Goal: Task Accomplishment & Management: Use online tool/utility

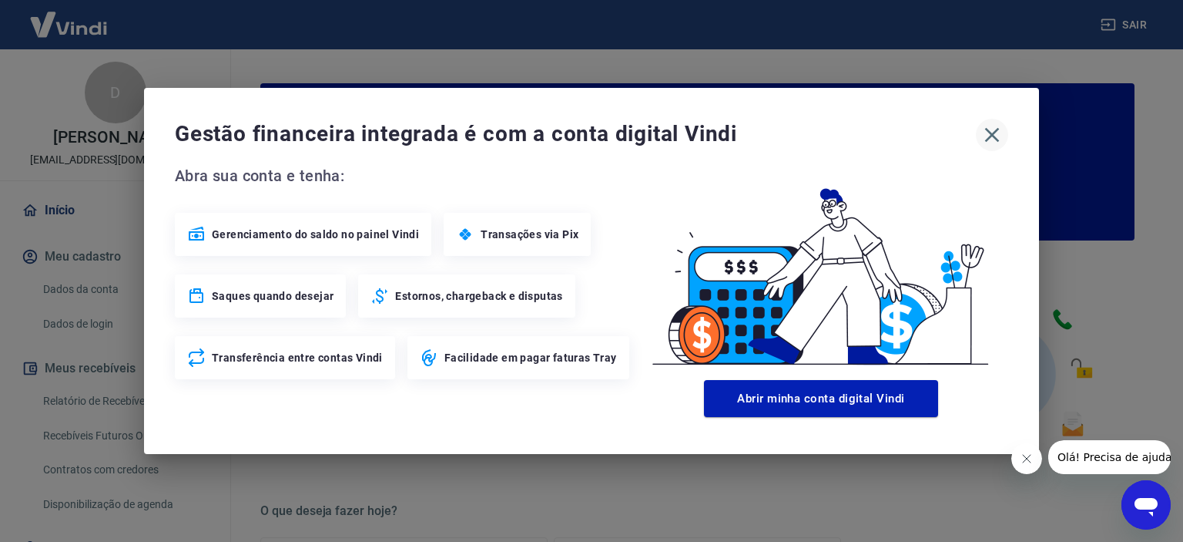
click at [999, 136] on icon "button" at bounding box center [992, 135] width 25 height 25
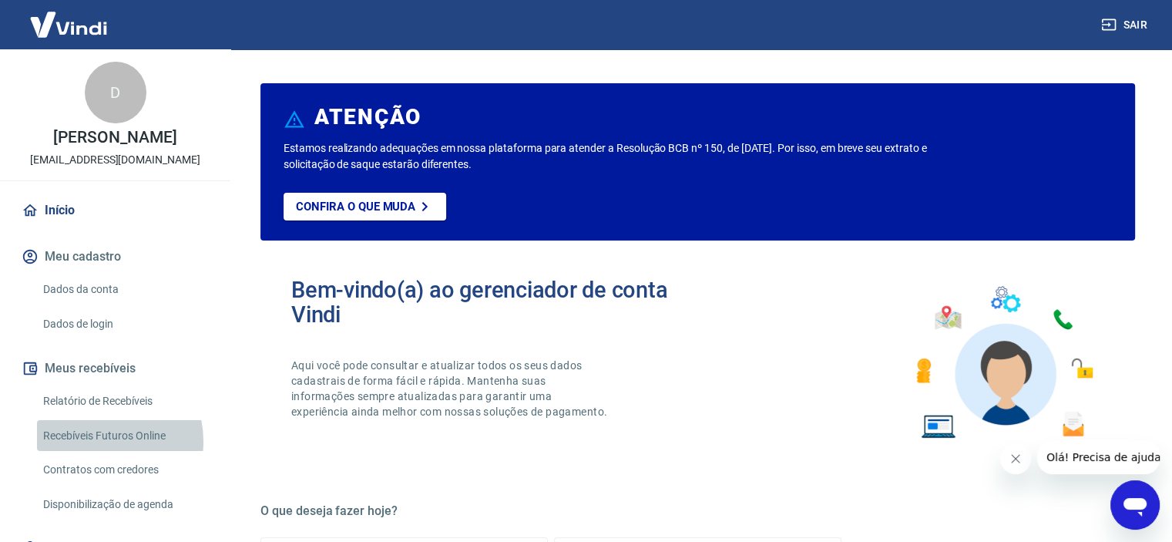
click at [102, 441] on link "Recebíveis Futuros Online" at bounding box center [124, 436] width 175 height 32
